Goal: Task Accomplishment & Management: Manage account settings

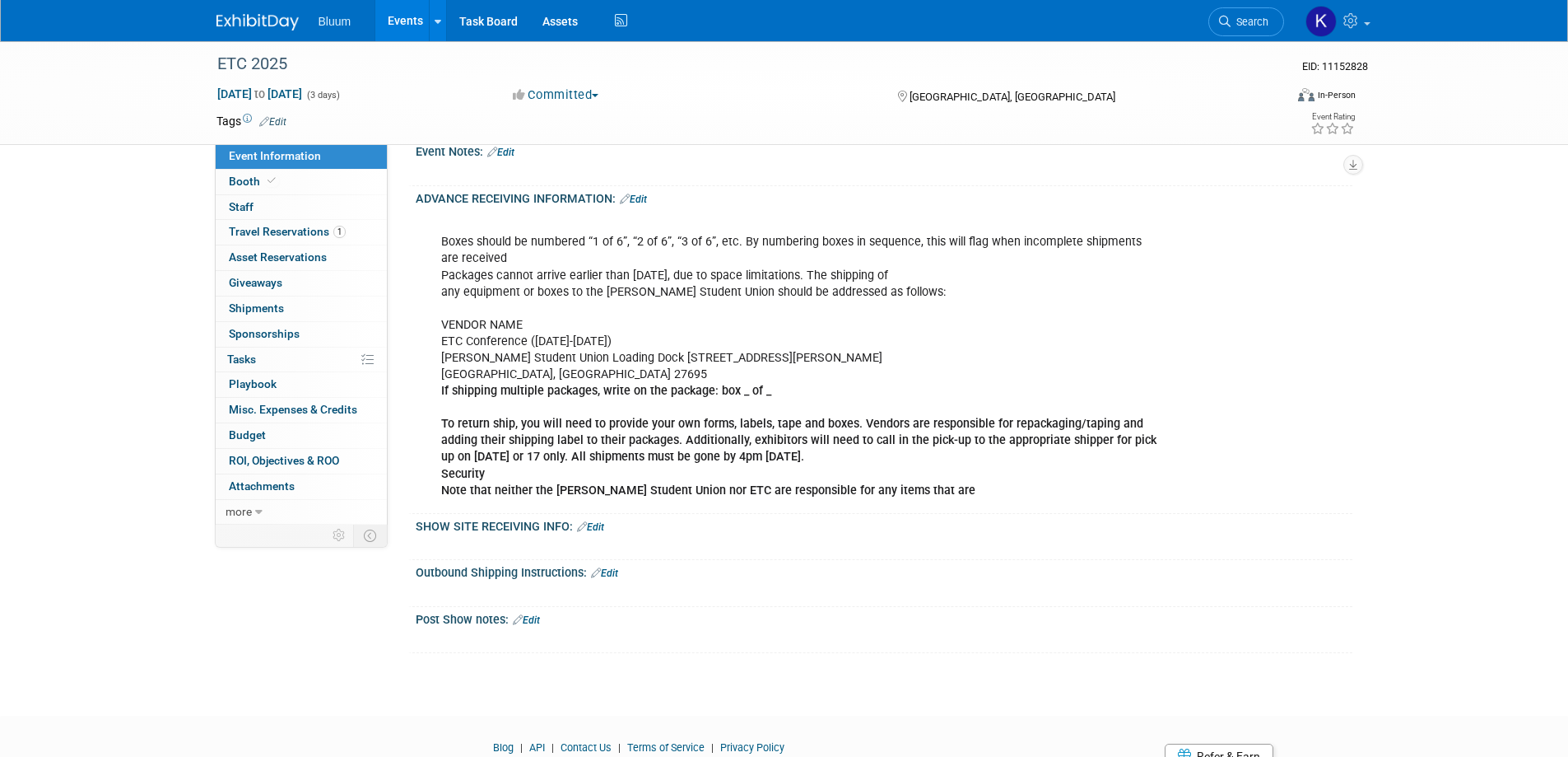
click at [391, 20] on link "Events" at bounding box center [405, 21] width 60 height 41
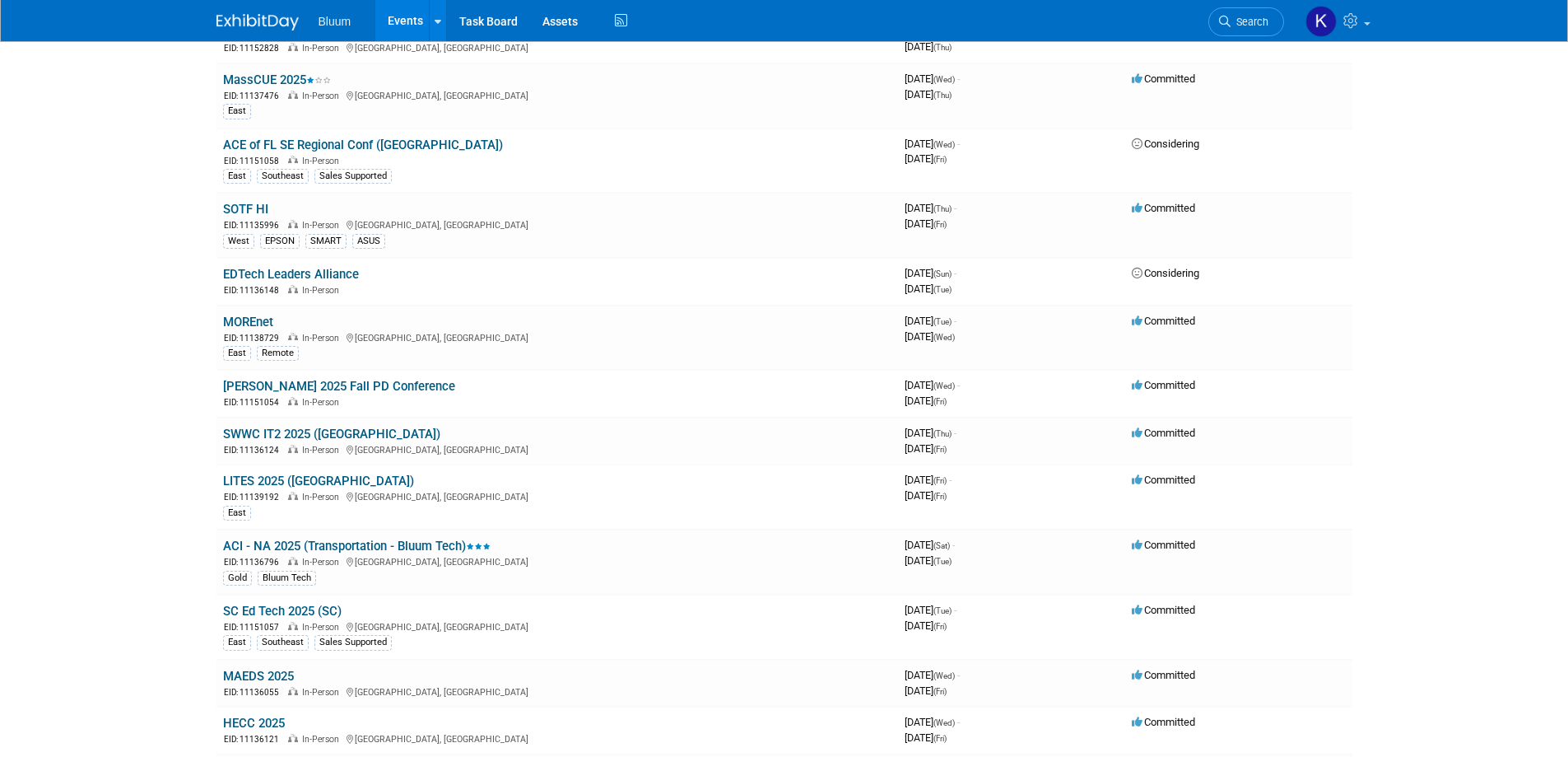
scroll to position [494, 0]
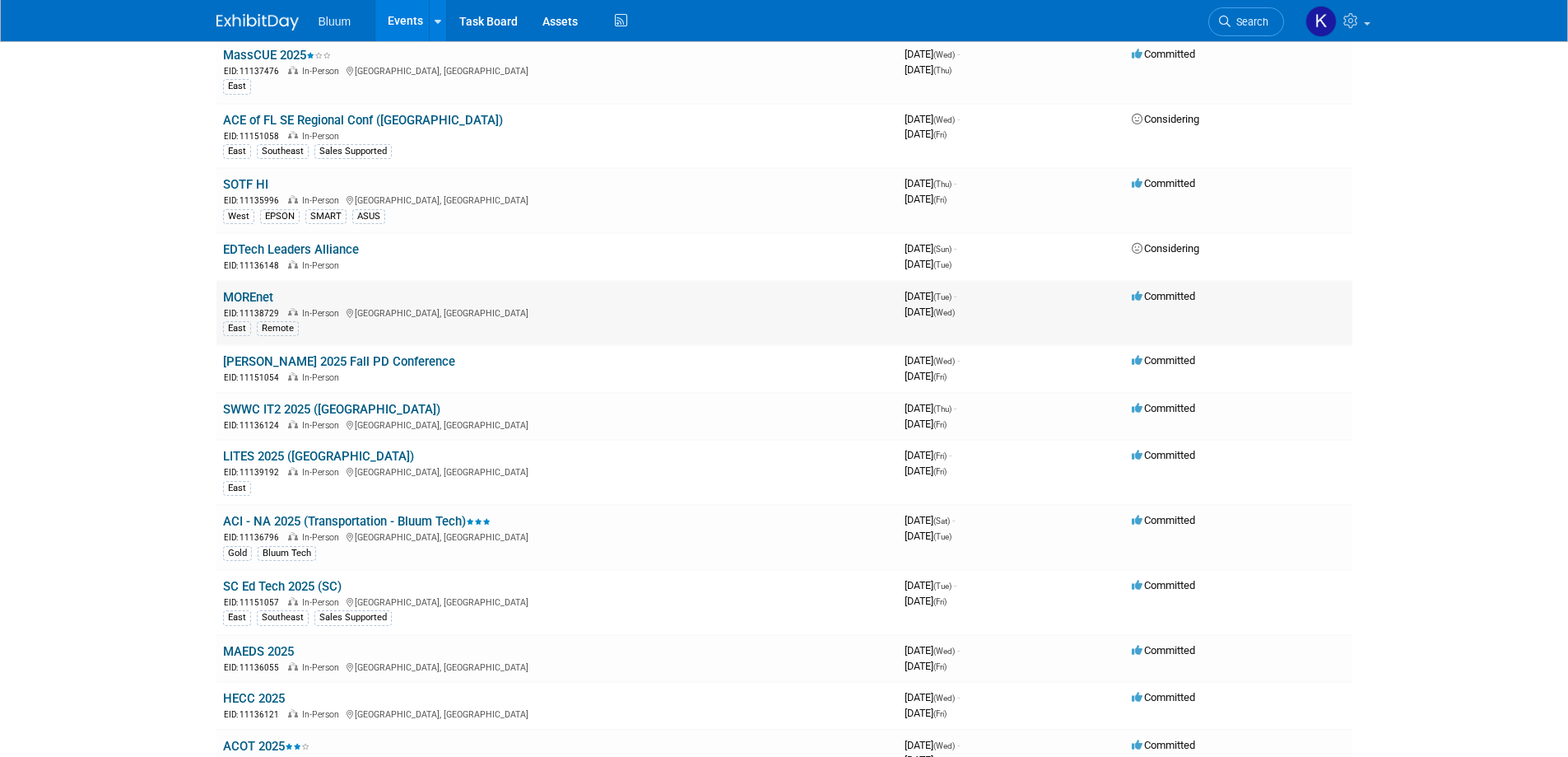
click at [258, 296] on link "MOREnet" at bounding box center [248, 296] width 50 height 15
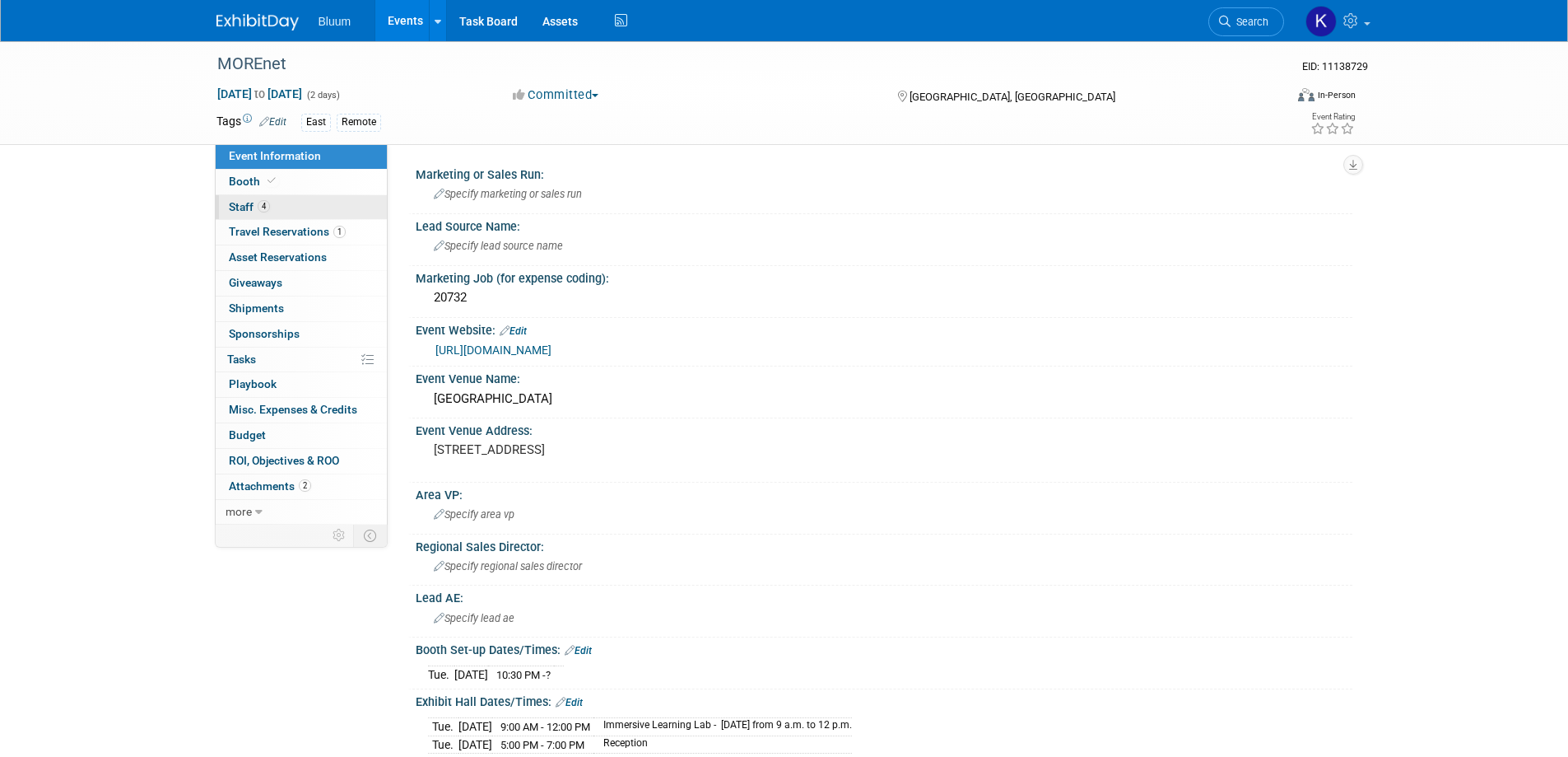
click at [246, 206] on span "Staff 4" at bounding box center [250, 206] width 41 height 13
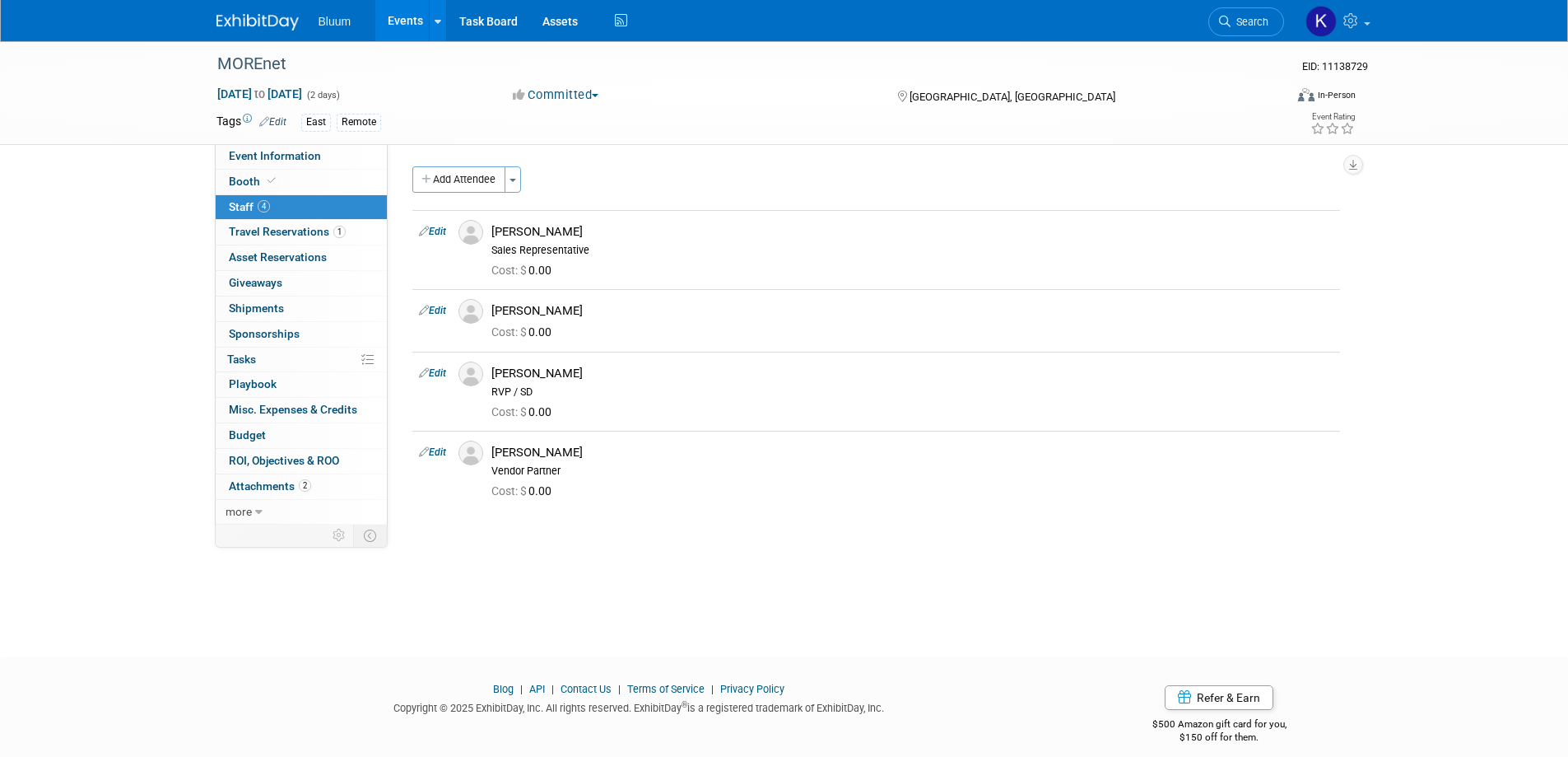
click at [402, 11] on link "Events" at bounding box center [405, 21] width 60 height 41
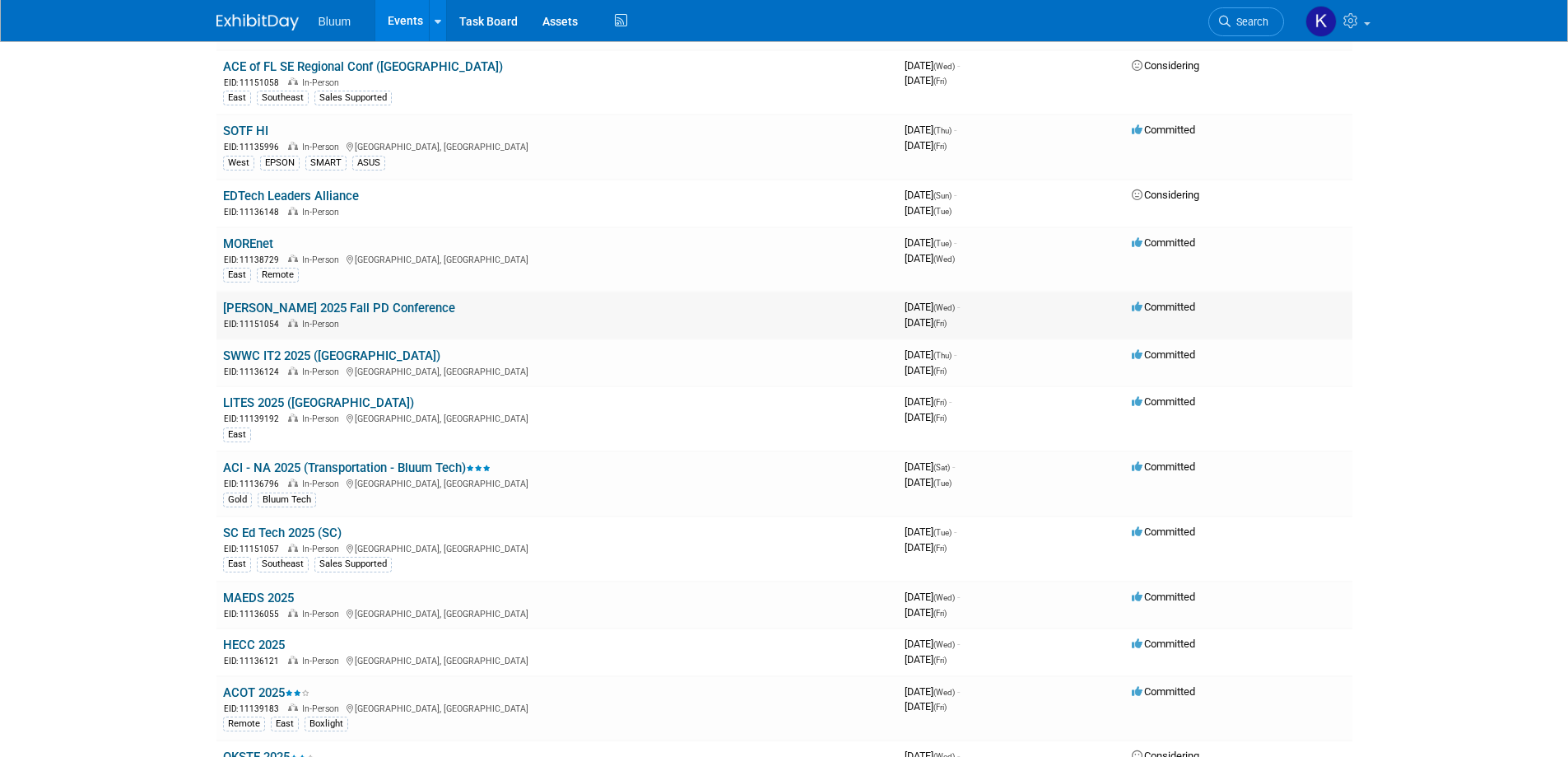
scroll to position [577, 0]
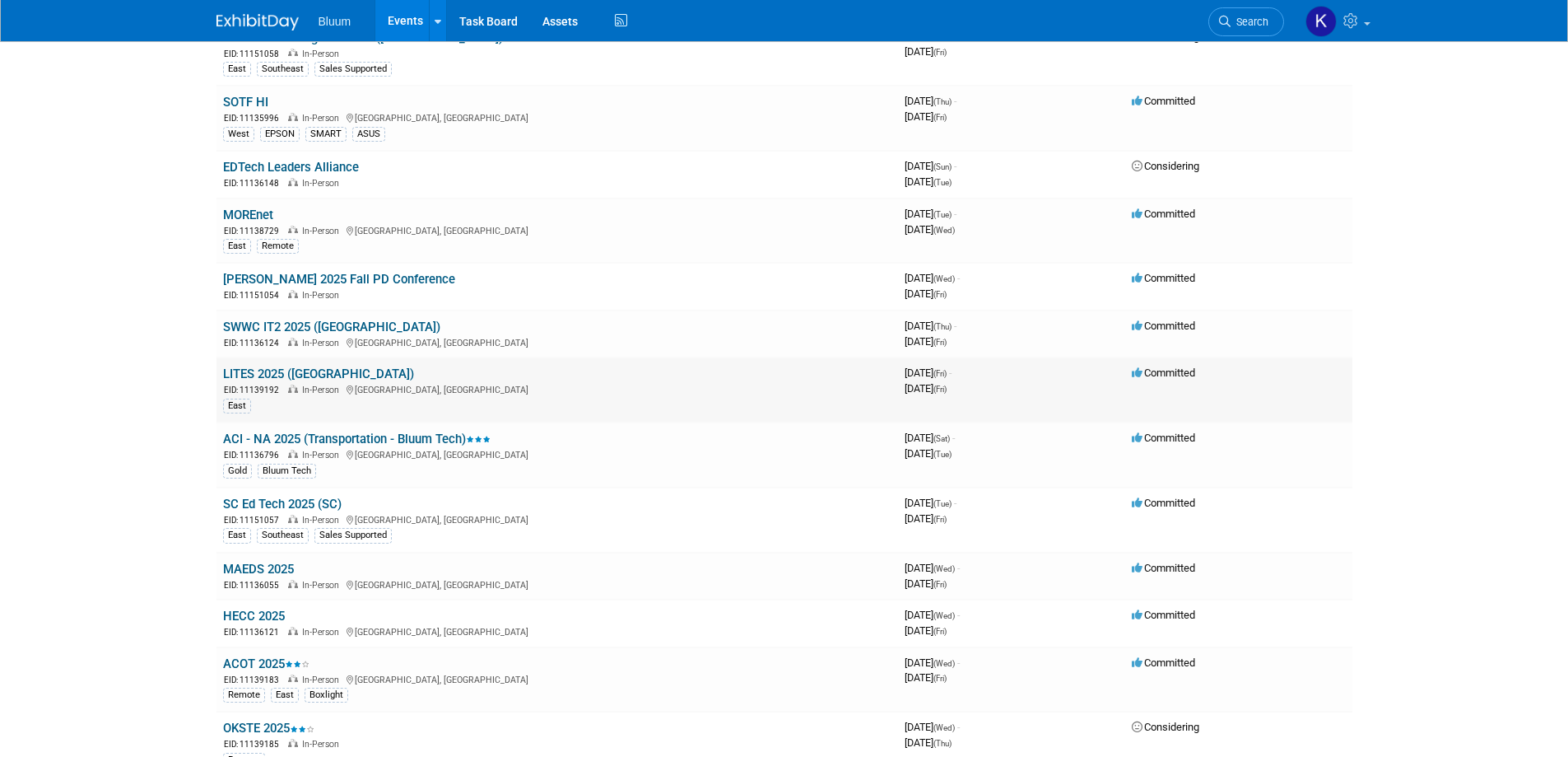
click at [297, 371] on link "LITES 2025 (NY)" at bounding box center [319, 374] width 191 height 15
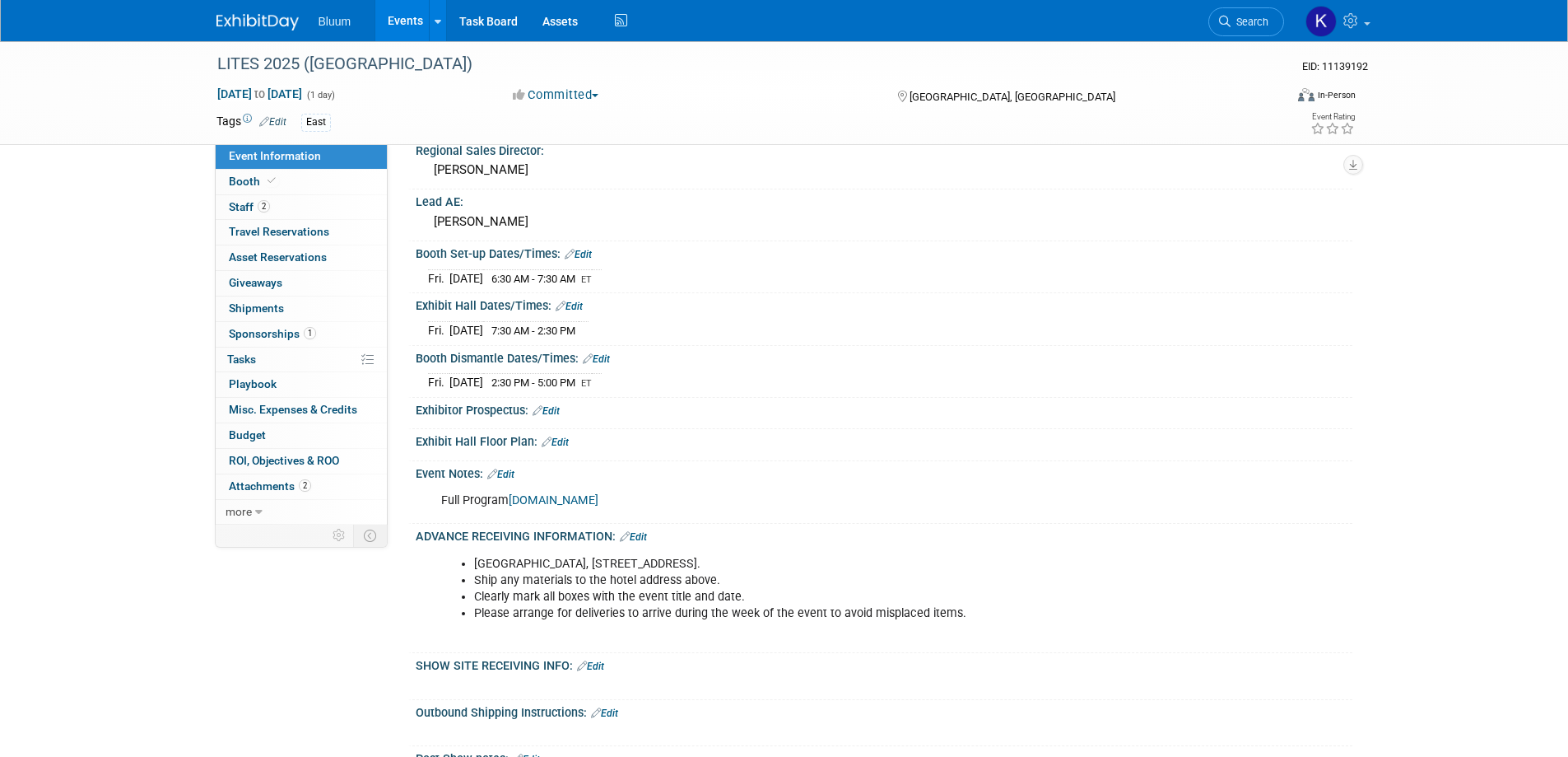
scroll to position [412, 0]
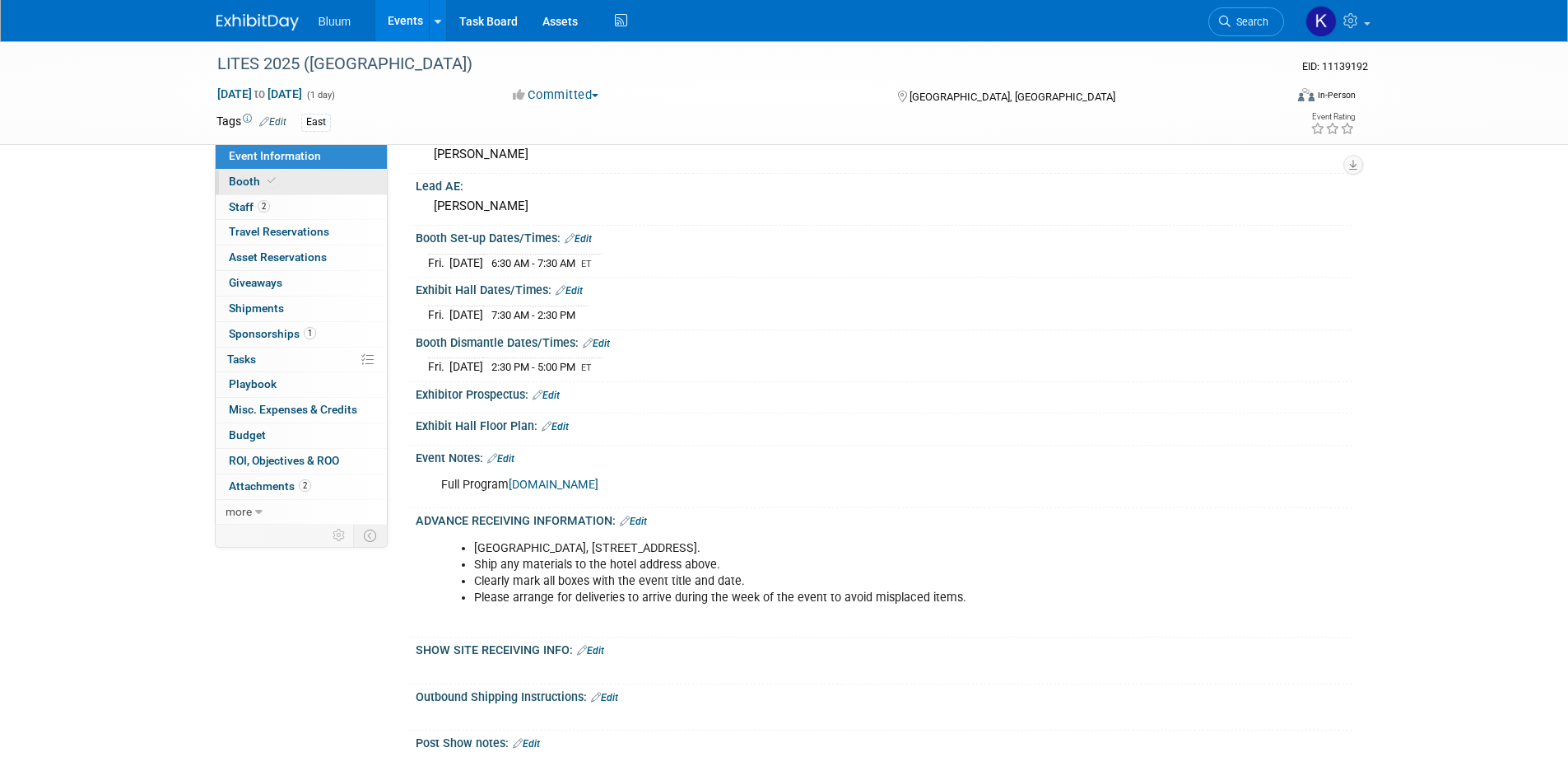
click at [246, 188] on link "Booth" at bounding box center [301, 181] width 171 height 25
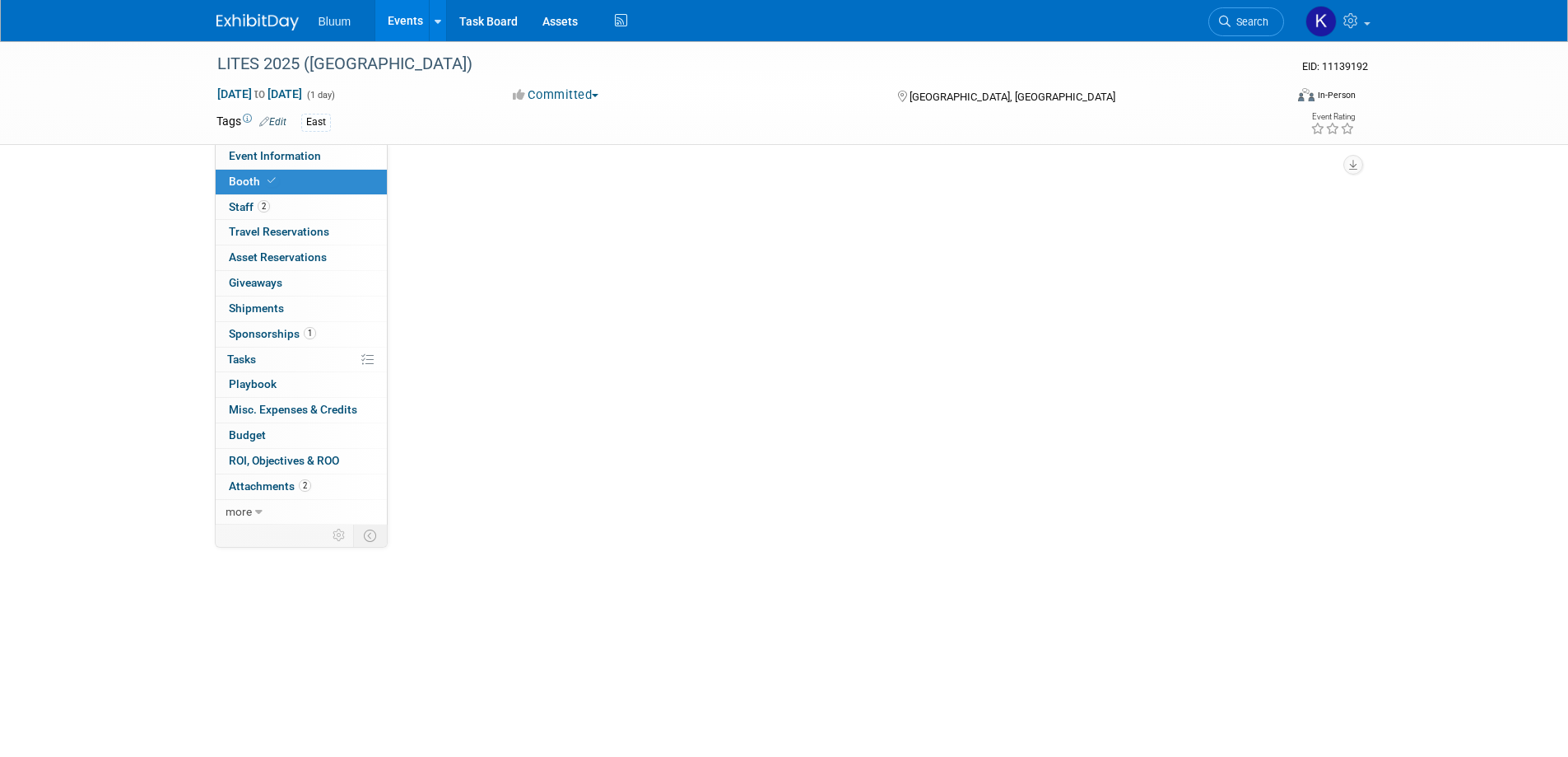
scroll to position [0, 0]
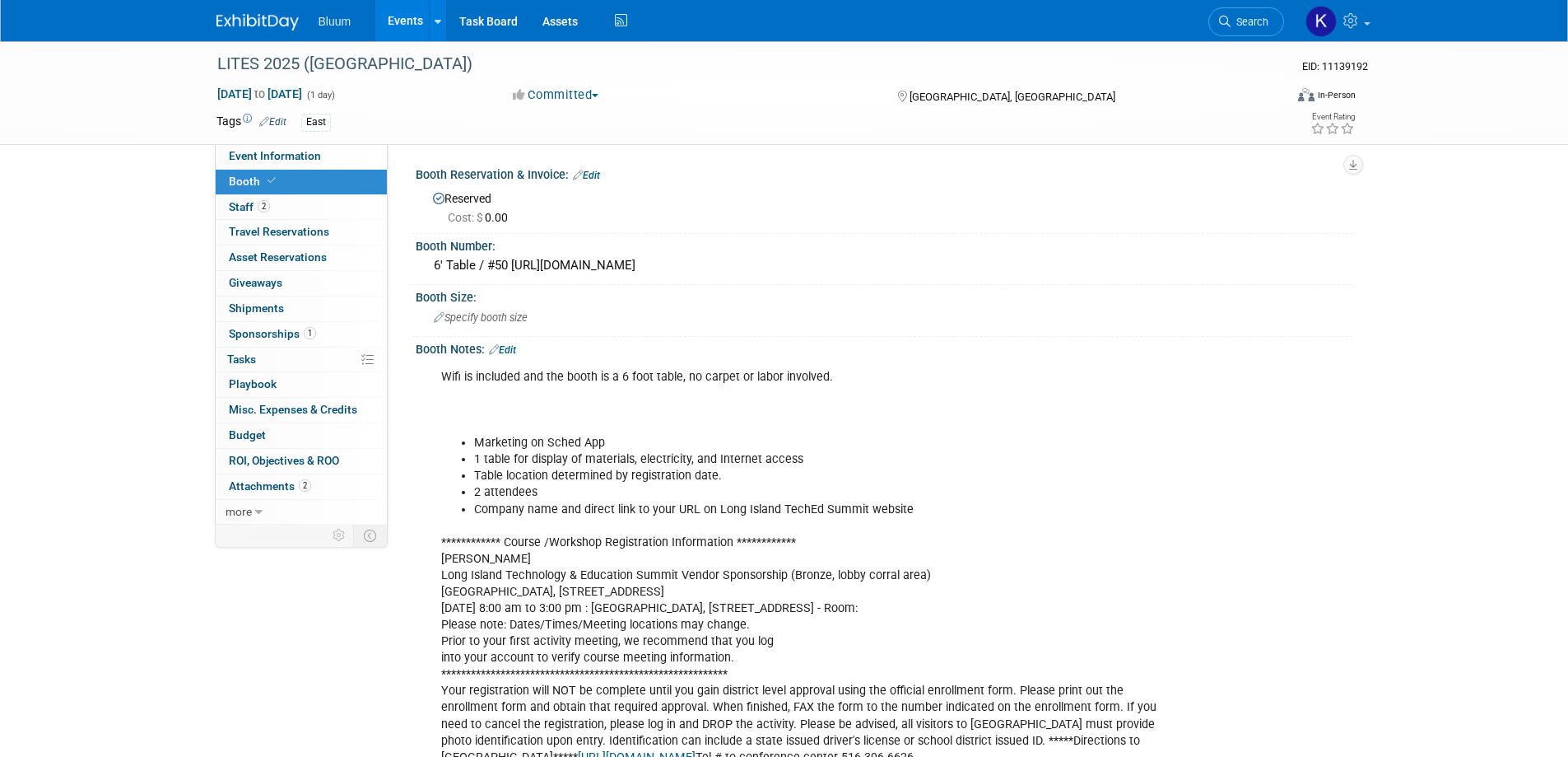
click at [520, 348] on div "Booth Notes: Edit" at bounding box center [884, 347] width 937 height 21
click at [509, 350] on link "Edit" at bounding box center [502, 350] width 27 height 11
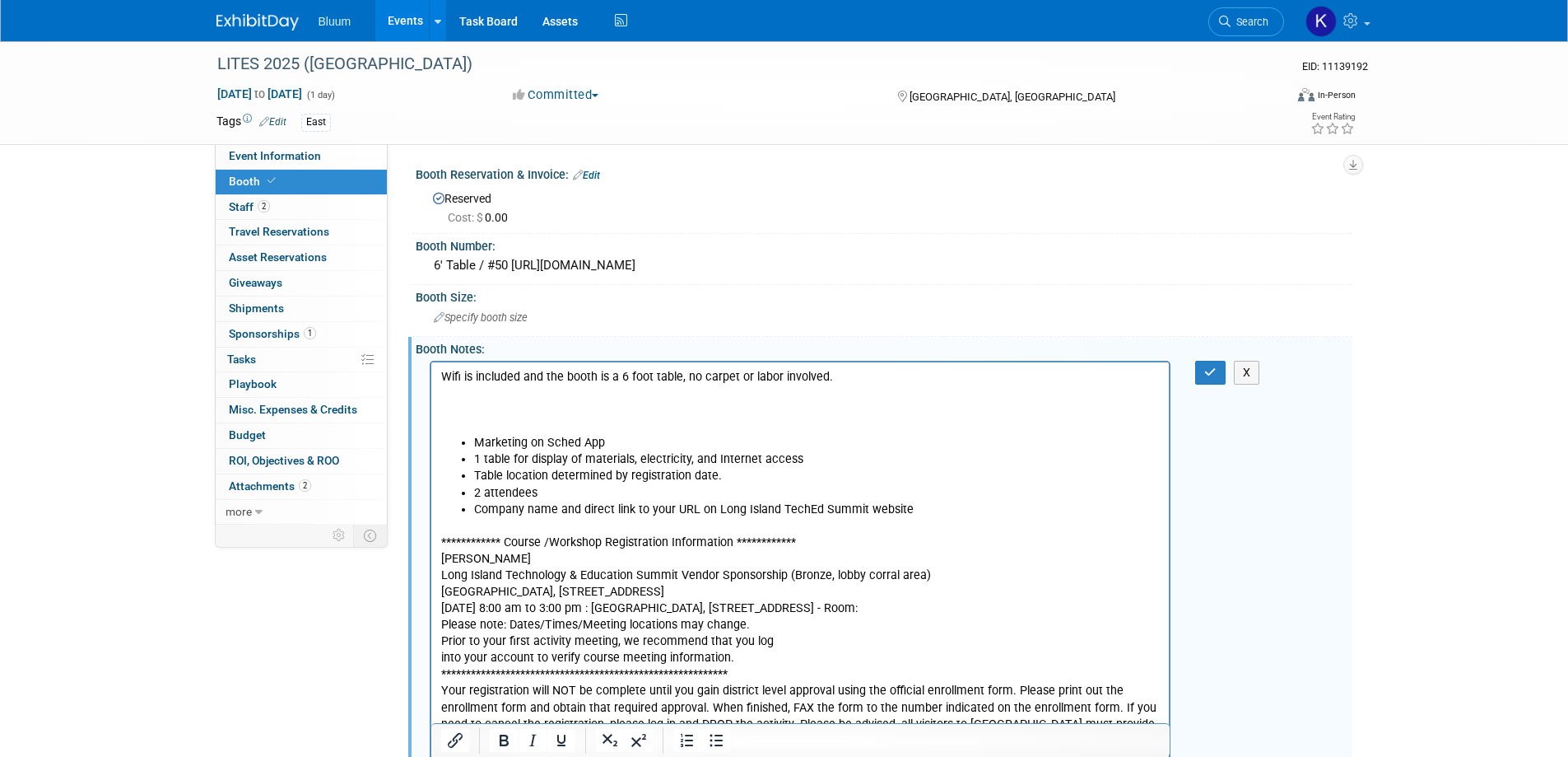
click at [462, 391] on p "Wifi is included and the booth is a 6 foot table, no carpet or labor involved." at bounding box center [800, 401] width 720 height 66
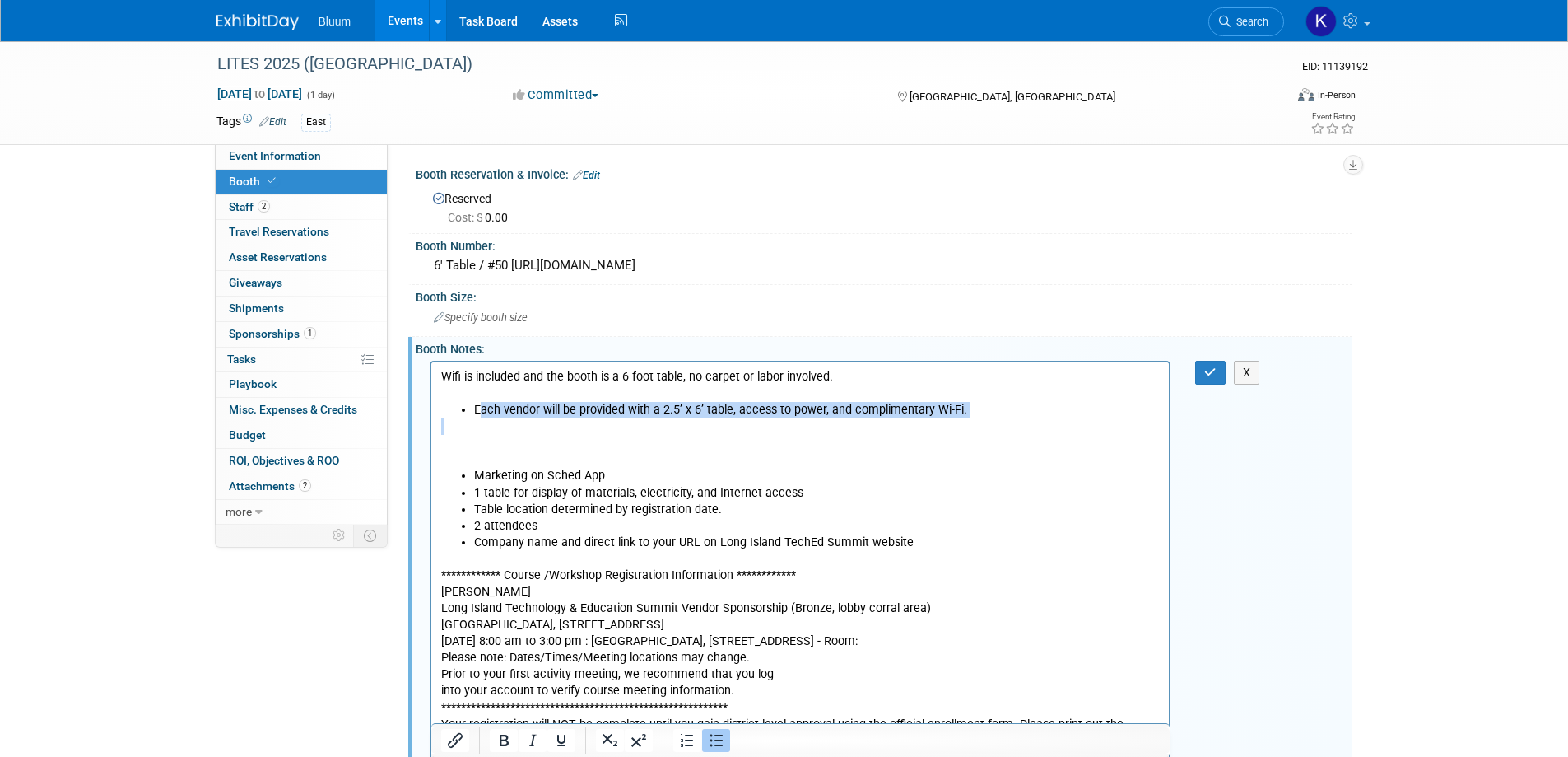
drag, startPoint x: 483, startPoint y: 409, endPoint x: 800, endPoint y: 427, distance: 317.5
click at [800, 427] on body "**********" at bounding box center [800, 592] width 721 height 447
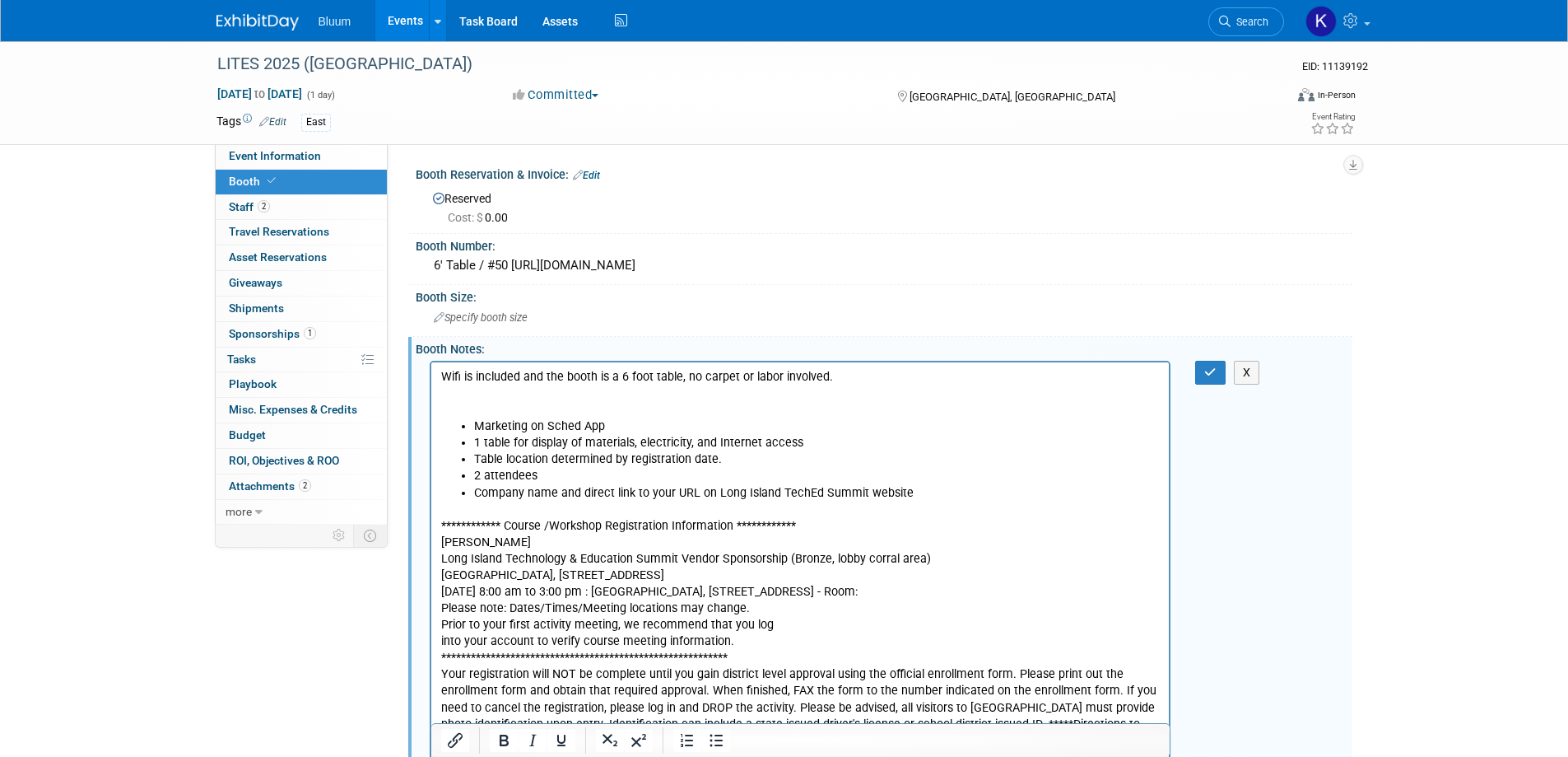
click at [464, 374] on p "Wifi is included and the booth is a 6 foot table, no carpet or labor involved." at bounding box center [800, 385] width 720 height 33
click at [1200, 375] on button "button" at bounding box center [1210, 373] width 30 height 24
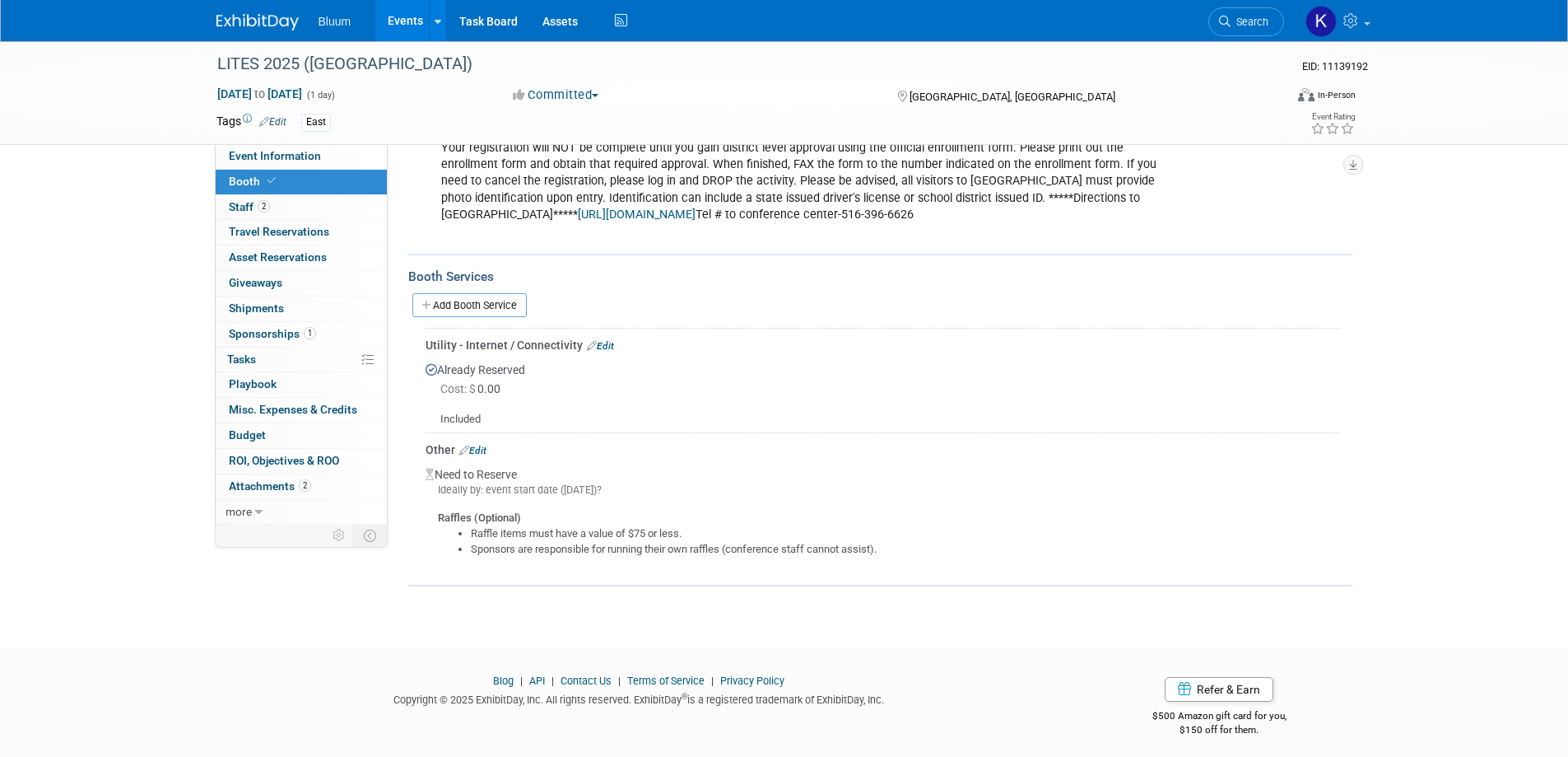
scroll to position [534, 0]
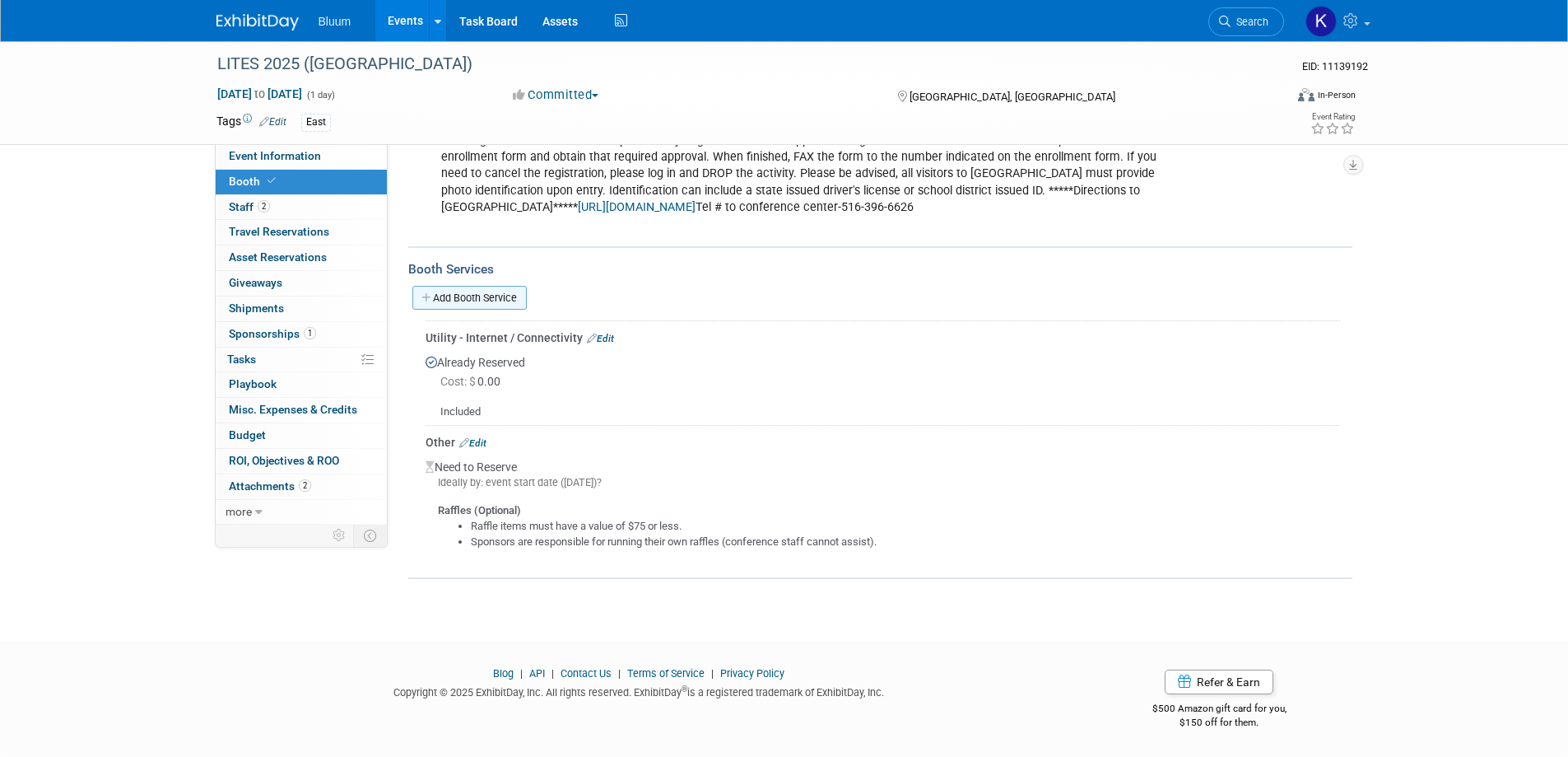
click at [493, 302] on link "Add Booth Service" at bounding box center [469, 298] width 114 height 24
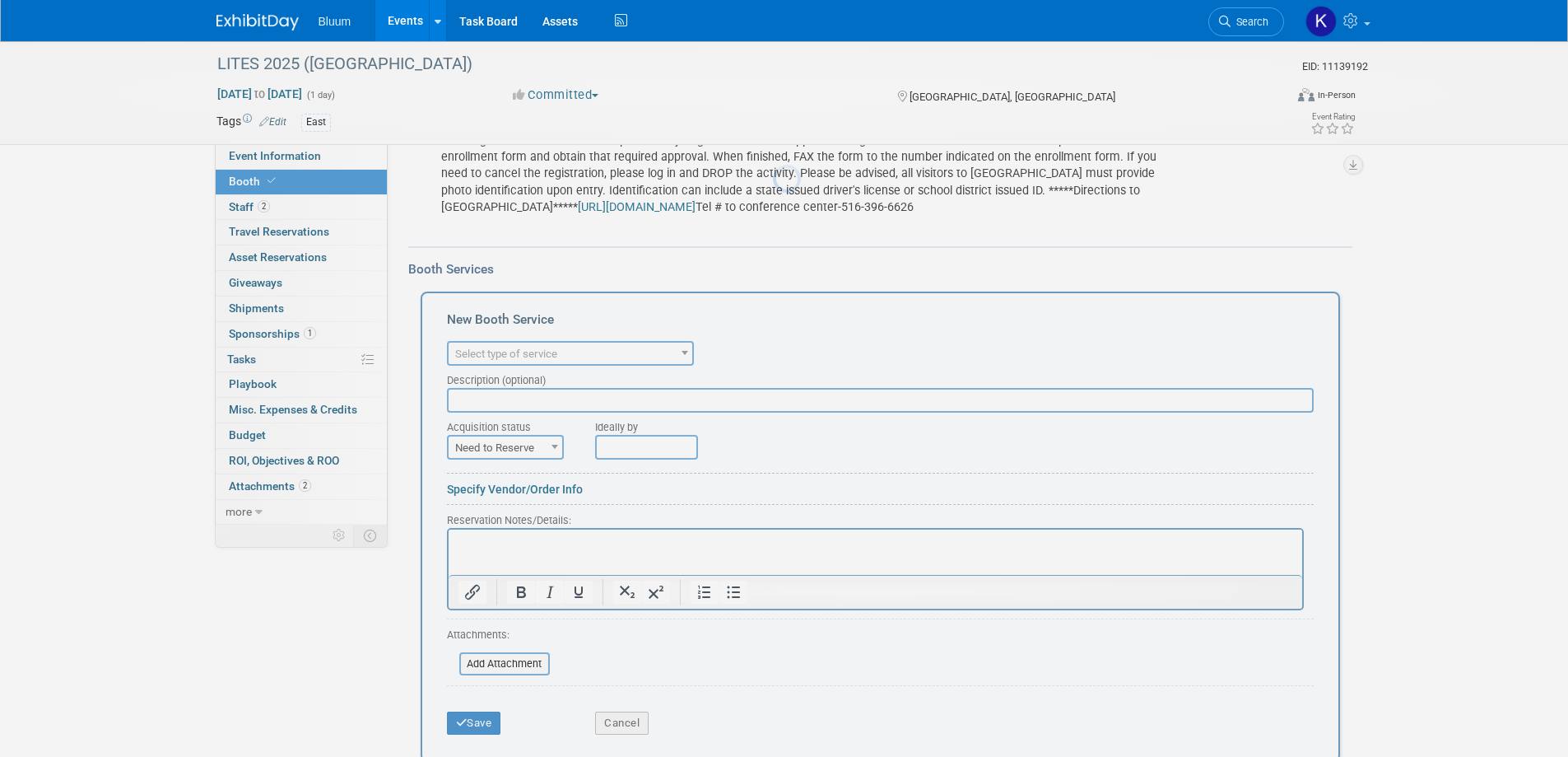
scroll to position [0, 0]
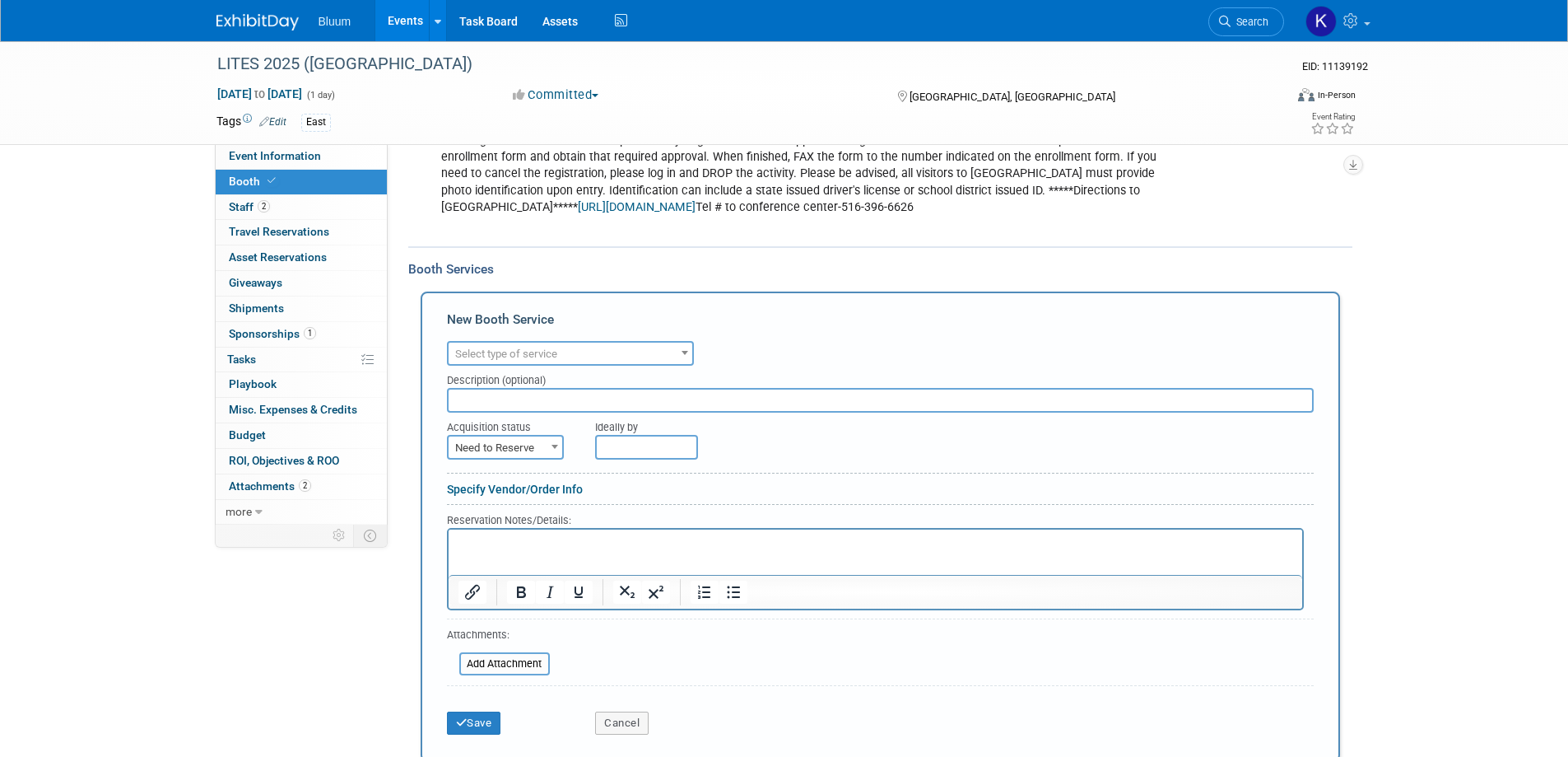
click at [545, 353] on span "Select type of service" at bounding box center [506, 354] width 102 height 12
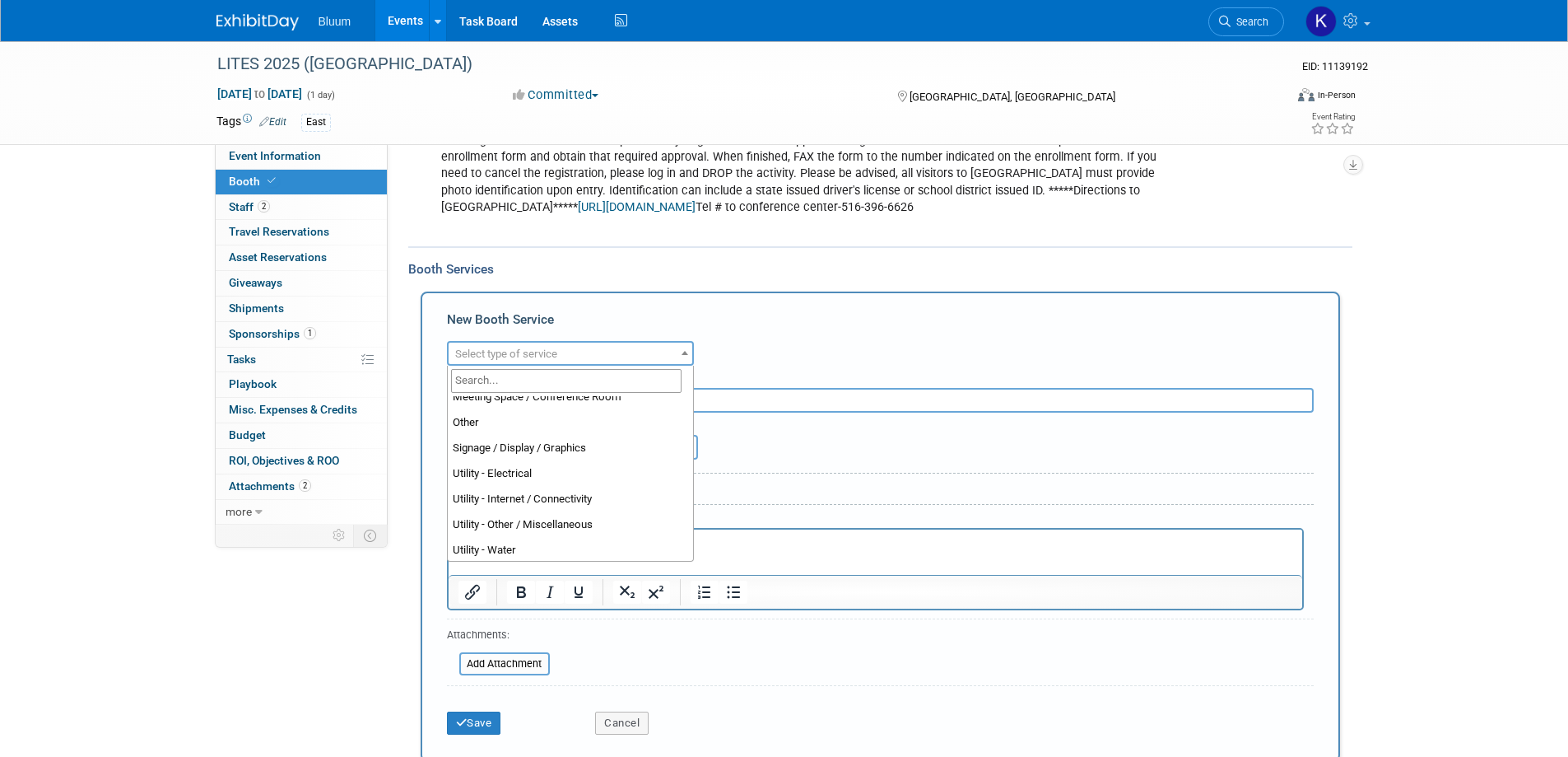
scroll to position [422, 0]
select select "8"
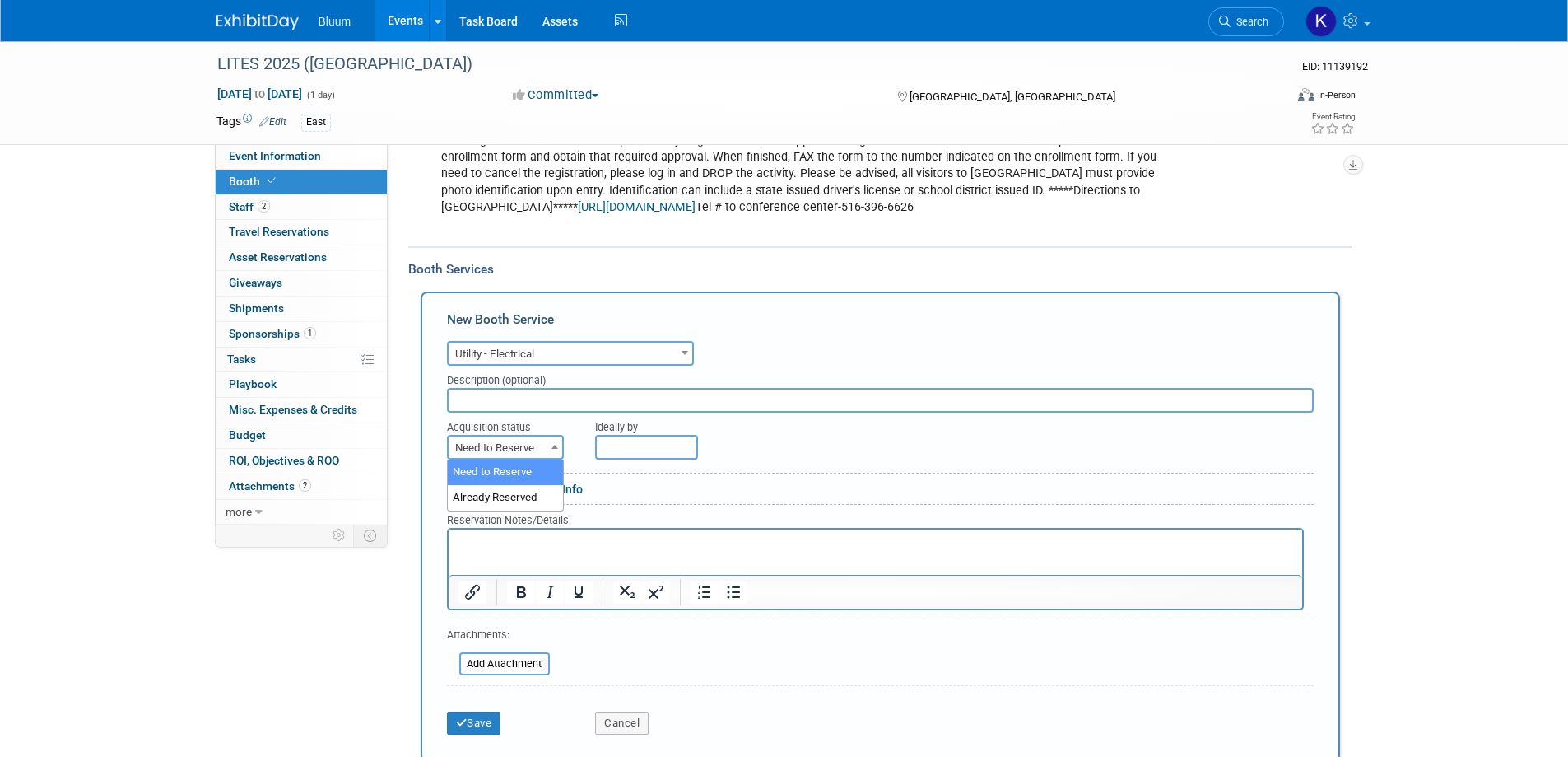
click at [527, 438] on span "Need to Reserve" at bounding box center [505, 448] width 113 height 23
select select "2"
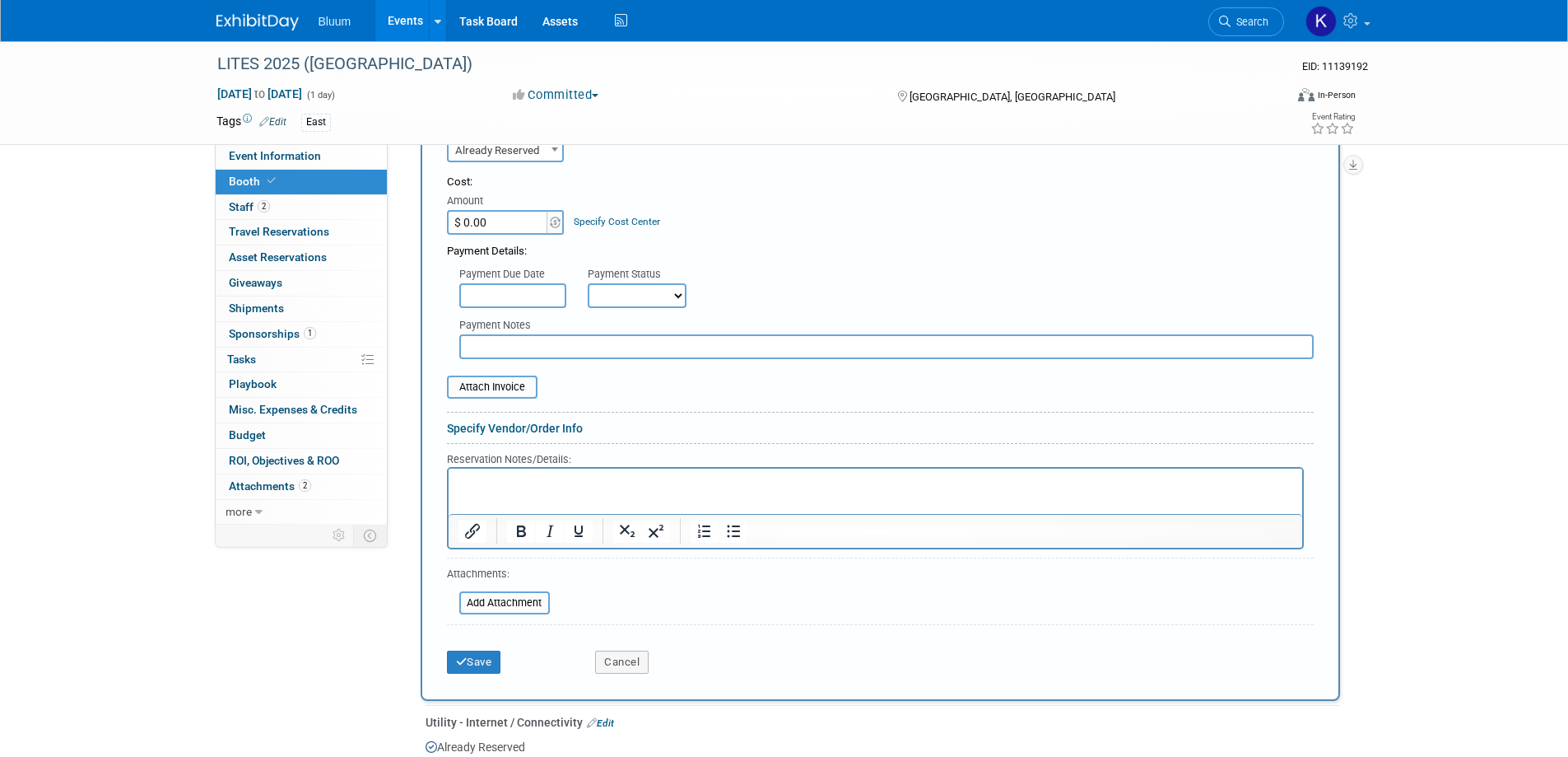
scroll to position [864, 0]
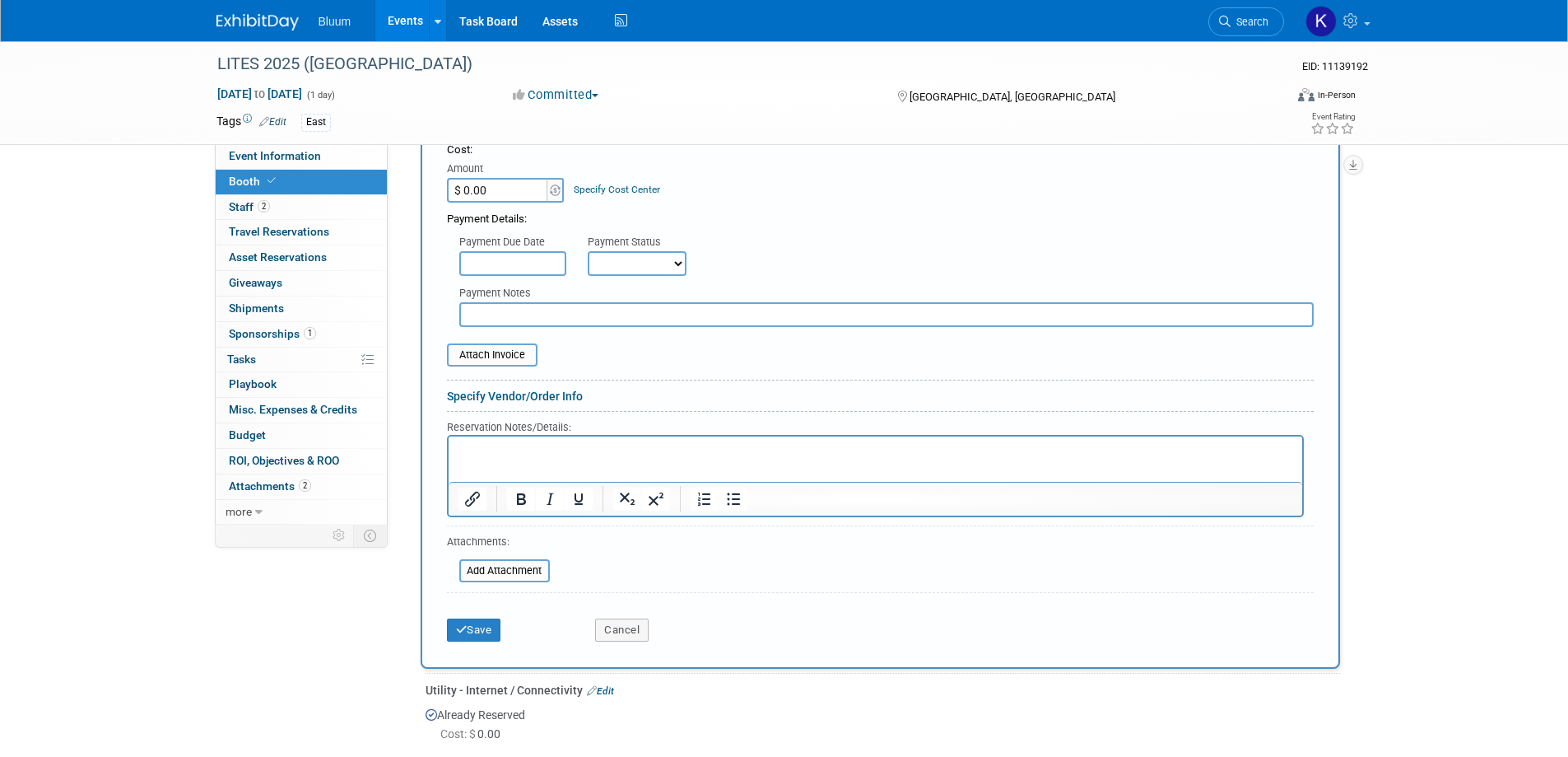
click at [501, 458] on html at bounding box center [875, 447] width 854 height 22
click at [481, 636] on button "Save" at bounding box center [474, 630] width 54 height 23
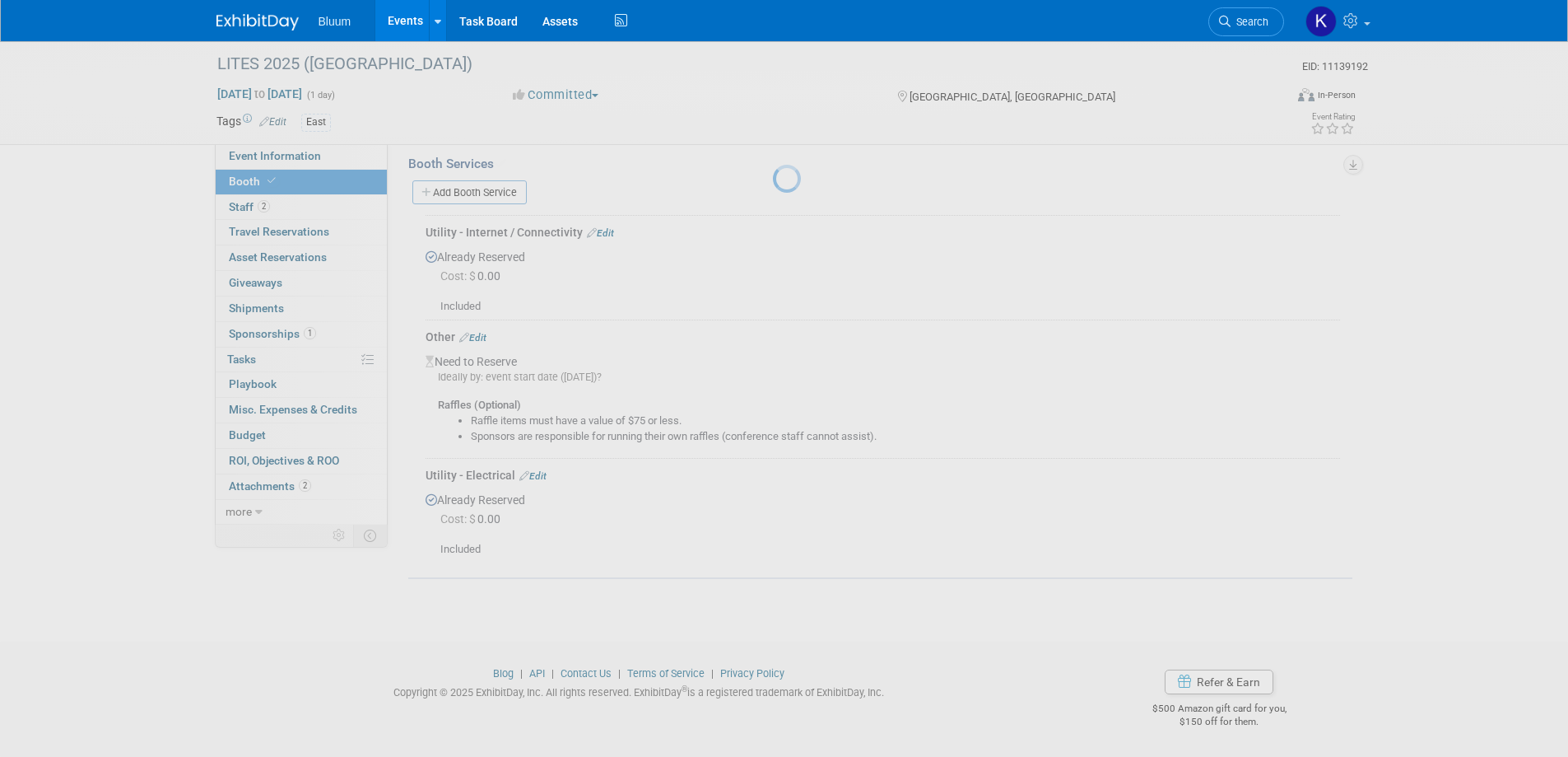
scroll to position [639, 0]
